Goal: Task Accomplishment & Management: Manage account settings

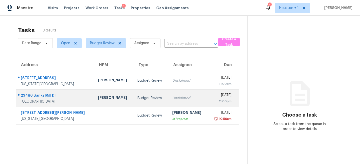
click at [168, 98] on td "Unclaimed" at bounding box center [188, 99] width 40 height 18
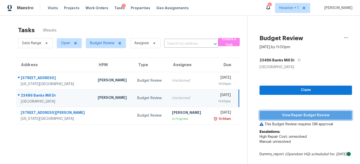
click at [317, 119] on button "View Repair Budget Review" at bounding box center [306, 115] width 93 height 9
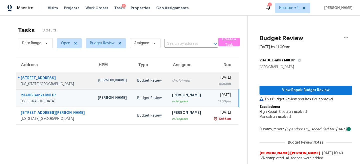
click at [137, 81] on div "Budget Review" at bounding box center [150, 80] width 27 height 5
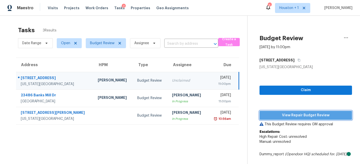
click at [304, 119] on button "View Repair Budget Review" at bounding box center [306, 115] width 93 height 9
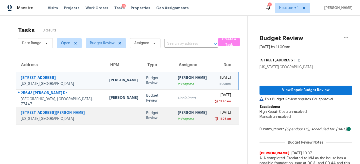
click at [105, 114] on td at bounding box center [123, 116] width 37 height 18
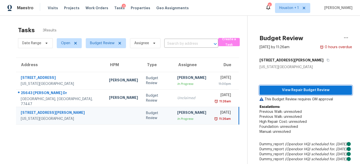
click at [295, 90] on span "View Repair Budget Review" at bounding box center [306, 90] width 85 height 6
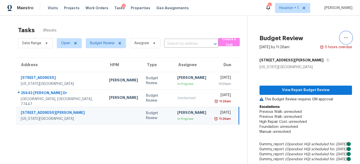
click at [344, 36] on icon "button" at bounding box center [346, 38] width 6 height 6
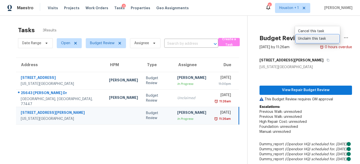
click at [314, 38] on div "Unclaim this task" at bounding box center [317, 38] width 39 height 5
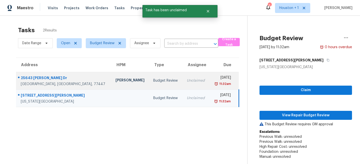
click at [112, 85] on td "[PERSON_NAME]" at bounding box center [131, 81] width 38 height 18
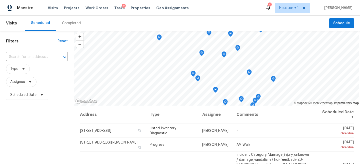
click at [72, 24] on div "Completed" at bounding box center [71, 23] width 19 height 5
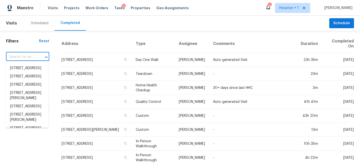
click at [18, 60] on input "text" at bounding box center [20, 57] width 29 height 8
paste input "23486 Banks Mill Dr, New Caney, TX 77357"
type input "23486 Banks Mill Dr, New Caney, TX 77357"
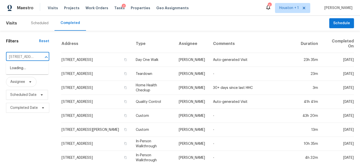
scroll to position [0, 43]
click at [20, 71] on li "23486 Banks Mill Dr, New Caney, TX 77357" at bounding box center [27, 68] width 43 height 8
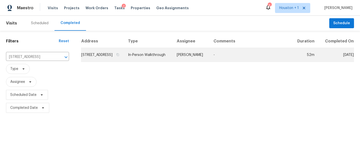
click at [173, 60] on td "In-Person Walkthrough" at bounding box center [148, 55] width 49 height 14
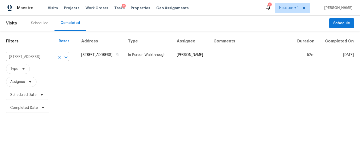
click at [35, 58] on input "23486 Banks Mill Dr, New Caney, TX 77357" at bounding box center [30, 57] width 49 height 8
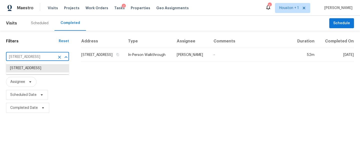
click at [35, 58] on input "23486 Banks Mill Dr, New Caney, TX 77357" at bounding box center [30, 57] width 49 height 8
paste input "4207 Lakeshore Forest Dr, Missouri City, TX 77459"
type input "4207 Lakeshore Forest Dr, Missouri City, TX 77459"
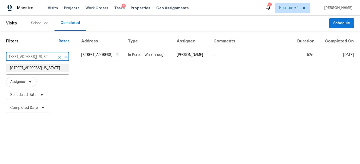
click at [30, 71] on li "4207 Lakeshore Forest Dr, Missouri City, TX 77459" at bounding box center [37, 68] width 63 height 8
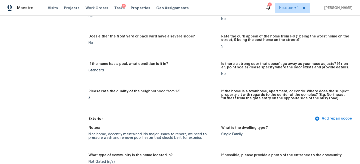
scroll to position [101, 0]
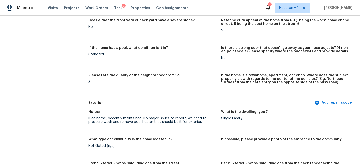
click at [144, 122] on div "Nice home, decently maintained. No major issues to report, we need to pressure …" at bounding box center [153, 120] width 129 height 7
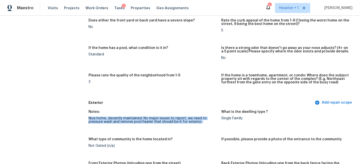
click at [144, 122] on div "Nice home, decently maintained. No major issues to report, we need to pressure …" at bounding box center [153, 120] width 129 height 7
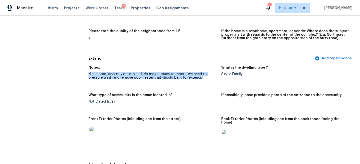
scroll to position [162, 0]
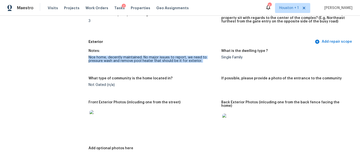
click at [96, 119] on img at bounding box center [98, 118] width 16 height 16
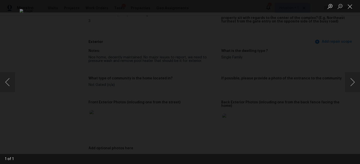
click at [325, 66] on div "Lightbox" at bounding box center [180, 82] width 360 height 164
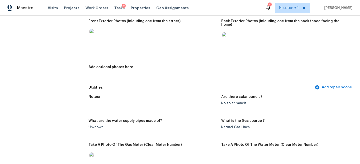
scroll to position [246, 0]
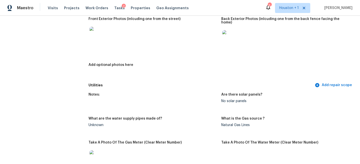
click at [233, 30] on img at bounding box center [230, 38] width 16 height 16
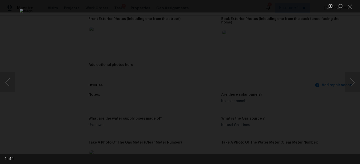
click at [333, 74] on div "Lightbox" at bounding box center [180, 82] width 360 height 164
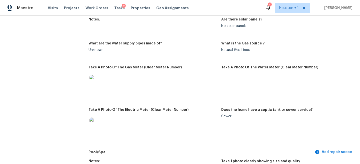
scroll to position [327, 0]
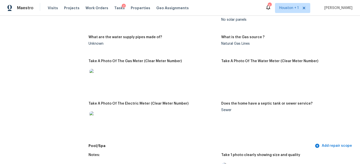
click at [101, 73] on img at bounding box center [98, 77] width 16 height 16
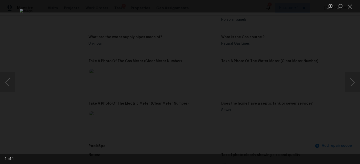
click at [335, 63] on div "Lightbox" at bounding box center [180, 82] width 360 height 164
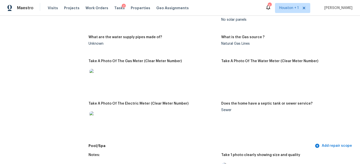
click at [92, 120] on img at bounding box center [98, 120] width 16 height 16
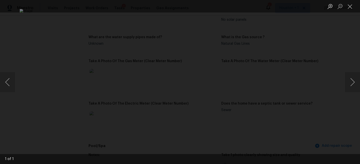
click at [334, 68] on div "Lightbox" at bounding box center [180, 82] width 360 height 164
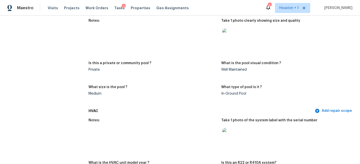
scroll to position [451, 0]
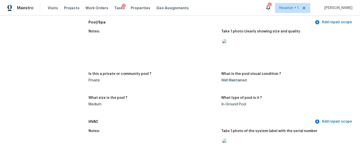
click at [229, 43] on img at bounding box center [230, 47] width 16 height 16
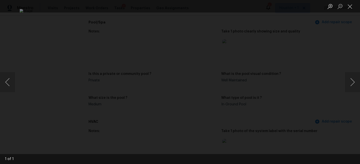
click at [353, 63] on div "Lightbox" at bounding box center [180, 82] width 360 height 164
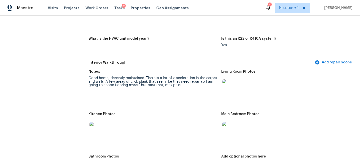
scroll to position [586, 0]
click at [125, 76] on div "Good home, decently maintained. There is a lot of discoloration in the carpet a…" at bounding box center [153, 81] width 129 height 11
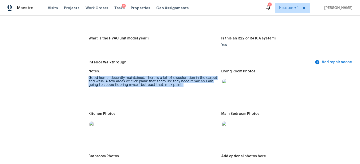
click at [125, 76] on div "Good home, decently maintained. There is a lot of discoloration in the carpet a…" at bounding box center [153, 81] width 129 height 11
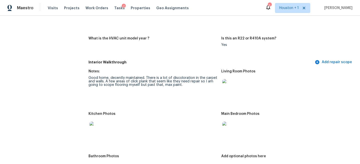
click at [228, 80] on img at bounding box center [230, 87] width 16 height 16
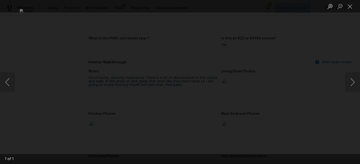
click at [337, 54] on div "Lightbox" at bounding box center [180, 82] width 360 height 164
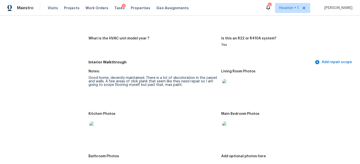
click at [140, 78] on div "Good home, decently maintained. There is a lot of discoloration in the carpet a…" at bounding box center [153, 81] width 129 height 11
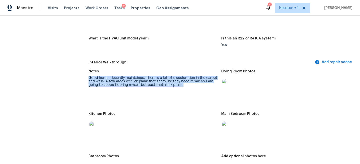
click at [140, 78] on div "Good home, decently maintained. There is a lot of discoloration in the carpet a…" at bounding box center [153, 81] width 129 height 11
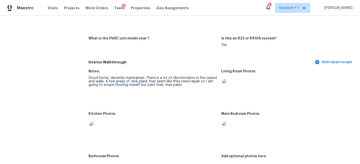
click at [125, 81] on div "Good home, decently maintained. There is a lot of discoloration in the carpet a…" at bounding box center [153, 81] width 129 height 11
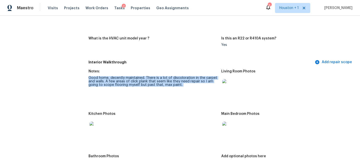
click at [125, 81] on div "Good home, decently maintained. There is a lot of discoloration in the carpet a…" at bounding box center [153, 81] width 129 height 11
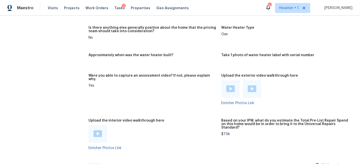
scroll to position [951, 0]
click at [234, 85] on img at bounding box center [230, 88] width 9 height 7
click at [253, 85] on img at bounding box center [252, 88] width 9 height 7
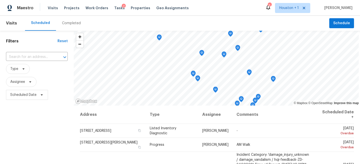
click at [76, 23] on div "Completed" at bounding box center [71, 23] width 19 height 5
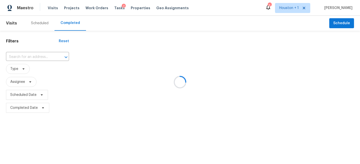
click at [20, 60] on div at bounding box center [180, 82] width 360 height 164
click at [17, 60] on div at bounding box center [180, 82] width 360 height 164
click at [15, 59] on div at bounding box center [180, 82] width 360 height 164
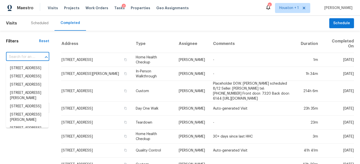
click at [12, 57] on input "text" at bounding box center [20, 57] width 29 height 8
paste input "25643 Cathy Dr, Hockley, TX 77447"
type input "25643 Cathy Dr, Hockley, TX 77447"
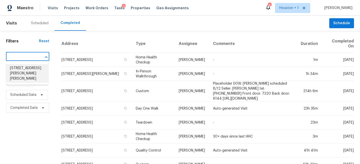
click at [18, 69] on li "25643 Cathy Dr, Hockley, TX 77447" at bounding box center [27, 73] width 43 height 19
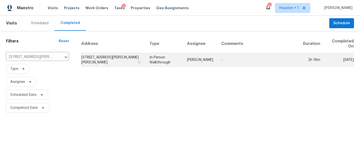
click at [172, 59] on td "In-Person Walkthrough" at bounding box center [165, 60] width 38 height 14
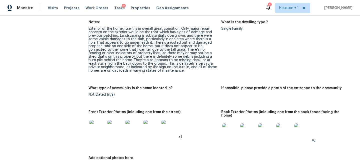
scroll to position [215, 0]
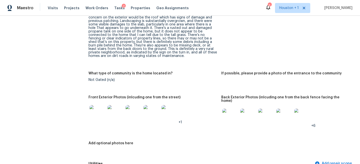
click at [104, 114] on img at bounding box center [98, 113] width 16 height 16
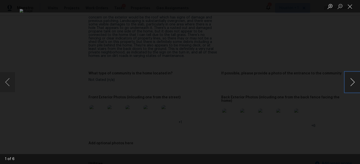
click at [356, 80] on button "Next image" at bounding box center [352, 82] width 15 height 20
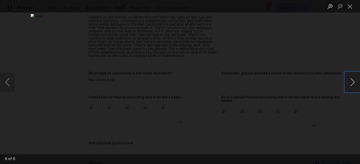
click at [356, 80] on button "Next image" at bounding box center [352, 82] width 15 height 20
click at [337, 41] on div "Lightbox" at bounding box center [180, 82] width 360 height 164
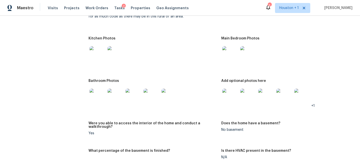
scroll to position [709, 0]
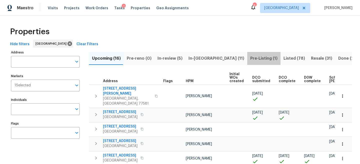
click at [250, 57] on span "Pre-Listing (1)" at bounding box center [263, 58] width 27 height 7
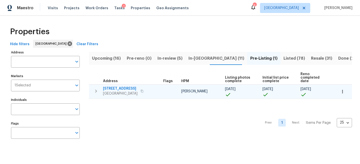
click at [138, 86] on span "[STREET_ADDRESS]" at bounding box center [120, 88] width 35 height 5
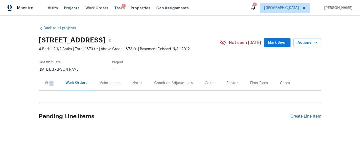
click at [50, 86] on div "Visits" at bounding box center [49, 83] width 21 height 15
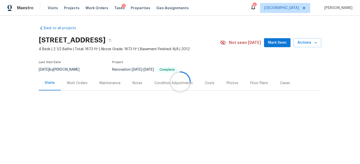
click at [6, 89] on div at bounding box center [180, 82] width 360 height 164
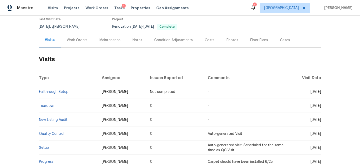
scroll to position [43, 0]
click at [155, 92] on span "Not completed" at bounding box center [162, 92] width 25 height 4
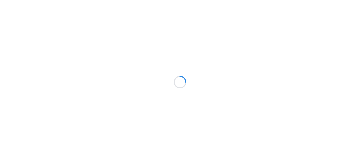
click at [67, 24] on div at bounding box center [180, 82] width 360 height 164
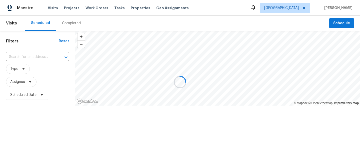
click at [72, 22] on div at bounding box center [180, 82] width 360 height 164
click at [71, 23] on div "Completed" at bounding box center [71, 23] width 19 height 5
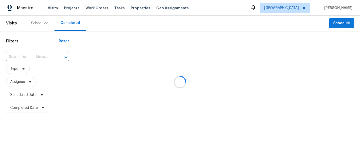
click at [35, 58] on div at bounding box center [180, 82] width 360 height 164
click at [29, 58] on div at bounding box center [180, 82] width 360 height 164
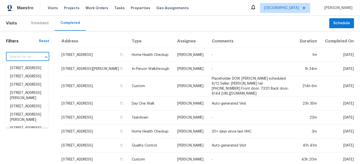
click at [25, 59] on input "text" at bounding box center [20, 57] width 29 height 8
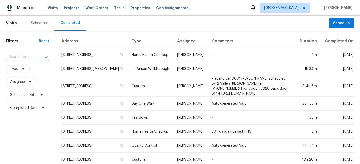
click at [32, 22] on div "Scheduled" at bounding box center [40, 23] width 18 height 5
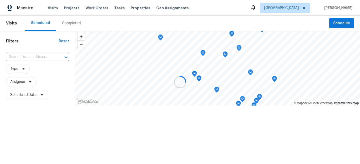
click at [14, 58] on div at bounding box center [180, 82] width 360 height 164
click at [20, 57] on div at bounding box center [180, 82] width 360 height 164
click at [25, 57] on div at bounding box center [180, 82] width 360 height 164
click at [18, 57] on div at bounding box center [180, 82] width 360 height 164
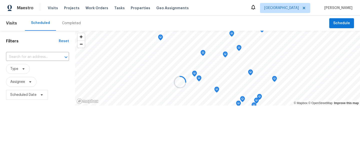
click at [21, 57] on div at bounding box center [180, 82] width 360 height 164
click at [19, 56] on div at bounding box center [180, 82] width 360 height 164
click at [18, 57] on div at bounding box center [180, 82] width 360 height 164
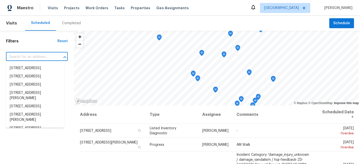
click at [20, 58] on input "text" at bounding box center [30, 57] width 48 height 8
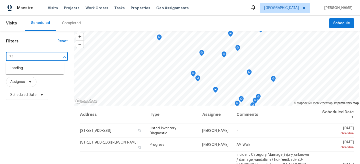
type input "7"
type input "foxwood fair"
click at [45, 81] on li "[STREET_ADDRESS]" at bounding box center [35, 77] width 58 height 8
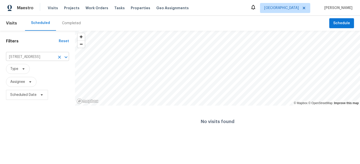
click at [48, 60] on input "[STREET_ADDRESS]" at bounding box center [30, 57] width 49 height 8
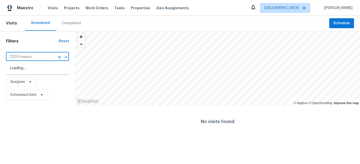
type input "7223 [GEOGRAPHIC_DATA]"
click at [50, 73] on li "[STREET_ADDRESS]" at bounding box center [37, 68] width 63 height 8
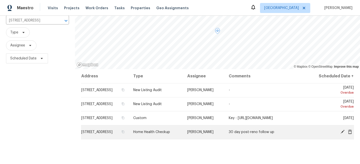
scroll to position [41, 0]
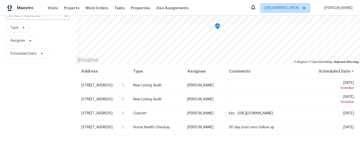
click at [40, 111] on div "Filters Reset [STREET_ADDRESS] ​ Type Assignee Scheduled Date" at bounding box center [37, 92] width 75 height 207
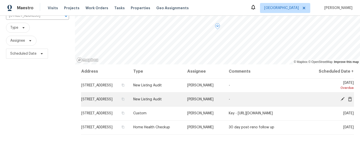
click at [351, 101] on icon at bounding box center [350, 99] width 4 height 5
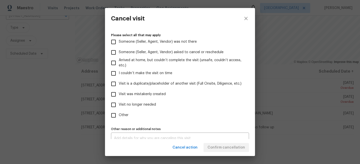
scroll to position [56, 0]
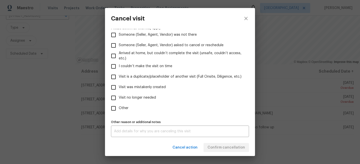
click at [115, 107] on input "Other" at bounding box center [113, 108] width 11 height 11
checkbox input "true"
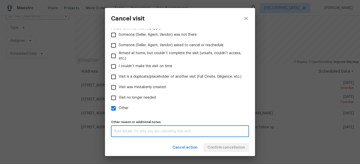
click at [127, 131] on textarea at bounding box center [180, 132] width 132 height 4
click at [129, 134] on div "This is a suplicate visit x Other reason or additional notes" at bounding box center [180, 132] width 138 height 12
click at [133, 131] on textarea "This is a suplicate visit" at bounding box center [180, 132] width 132 height 4
type textarea "This is a duplicate visit"
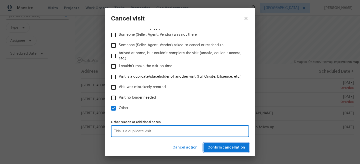
click at [222, 147] on span "Confirm cancellation" at bounding box center [227, 148] width 38 height 6
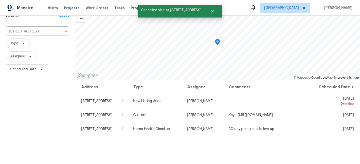
scroll to position [32, 0]
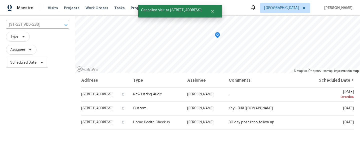
click at [126, 144] on div "Address Type Assignee Comments Scheduled Date ↑ [STREET_ADDRESS] New Listing Au…" at bounding box center [217, 140] width 285 height 132
click at [222, 143] on div "Address Type Assignee Comments Scheduled Date ↑ [STREET_ADDRESS] New Listing Au…" at bounding box center [217, 140] width 285 height 132
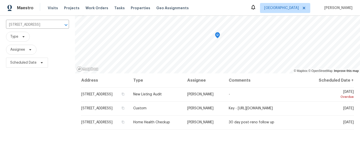
click at [48, 100] on div "Filters Reset [STREET_ADDRESS] ​ Type Assignee Scheduled Date" at bounding box center [37, 101] width 75 height 207
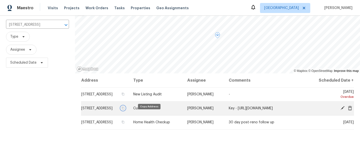
click at [125, 110] on icon "button" at bounding box center [123, 108] width 3 height 3
